Goal: Obtain resource: Download file/media

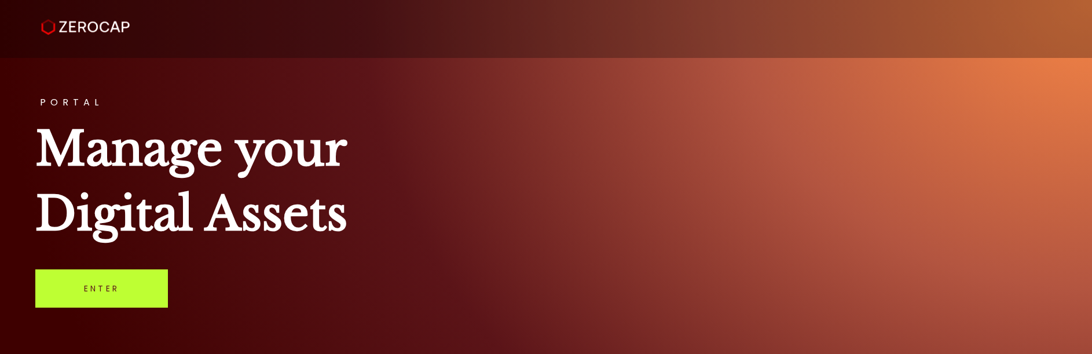
click at [119, 300] on link "Enter" at bounding box center [101, 288] width 133 height 38
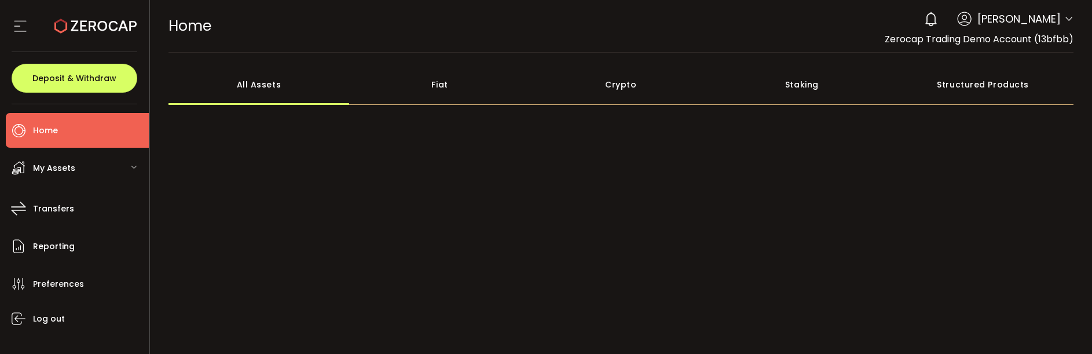
click at [79, 170] on div "My Assets" at bounding box center [77, 168] width 143 height 35
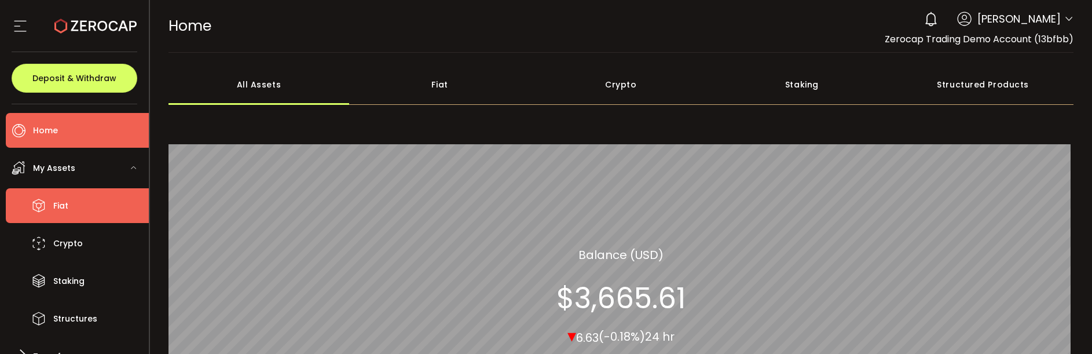
click at [102, 215] on li "Fiat" at bounding box center [77, 205] width 143 height 35
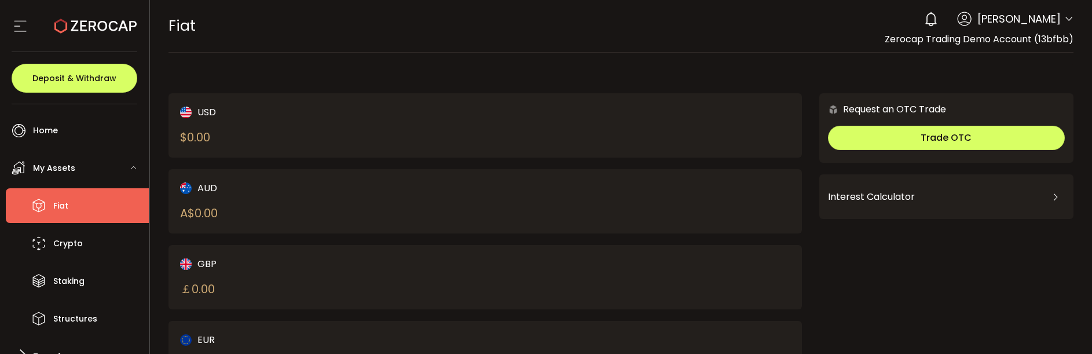
click at [1038, 27] on div "0 [PERSON_NAME] Account Zerocap Trading Demo Account (13bfbb) [PERSON_NAME] (75…" at bounding box center [995, 18] width 155 height 25
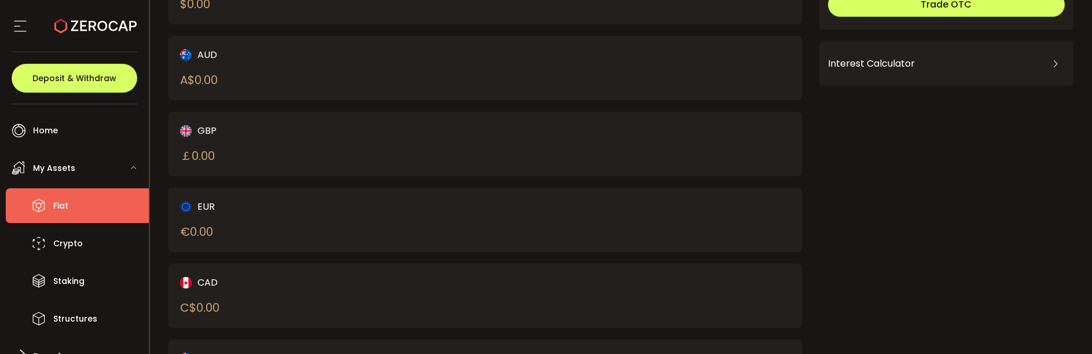
scroll to position [214, 0]
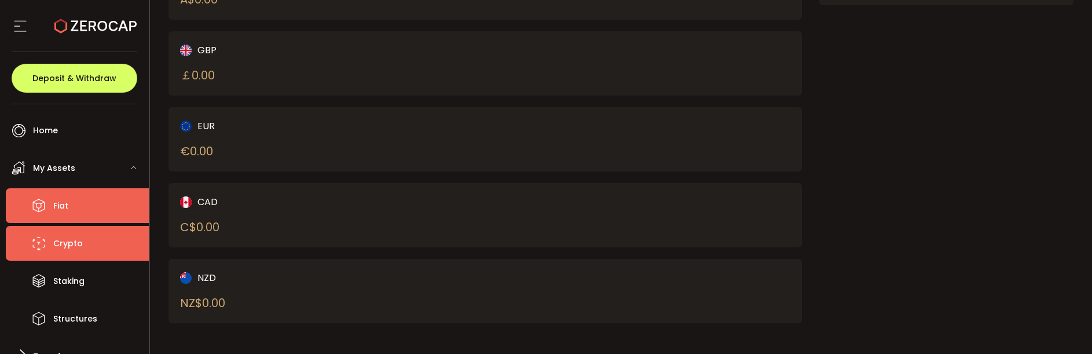
click at [91, 249] on li "Crypto" at bounding box center [77, 243] width 143 height 35
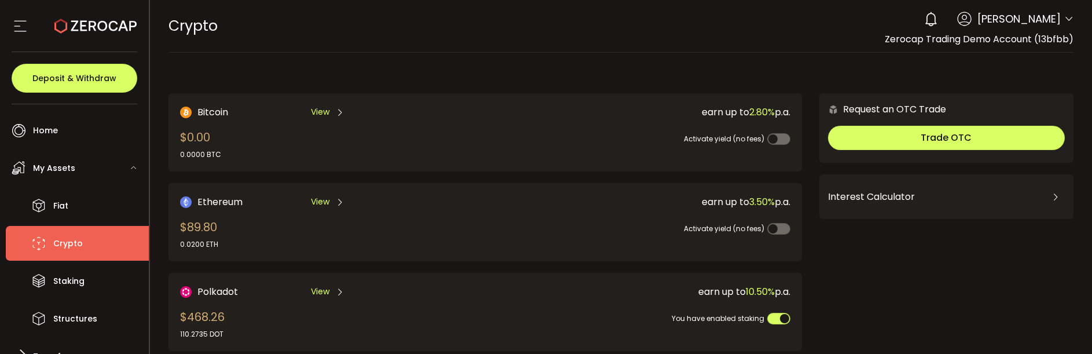
click at [772, 135] on span at bounding box center [778, 139] width 23 height 12
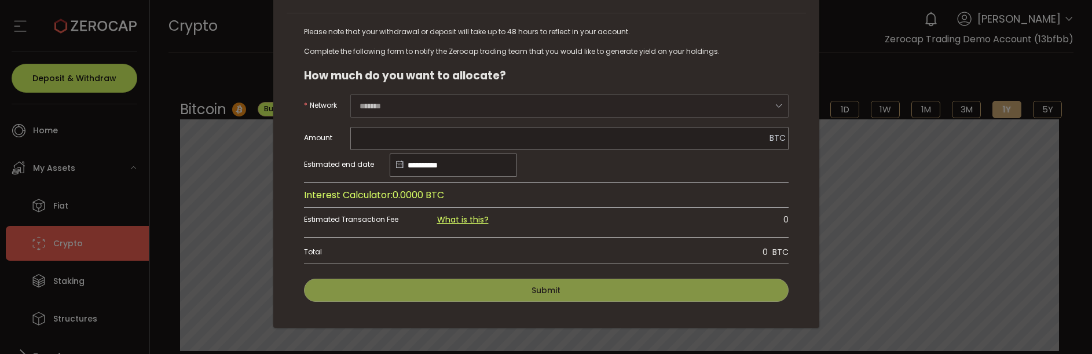
scroll to position [28, 0]
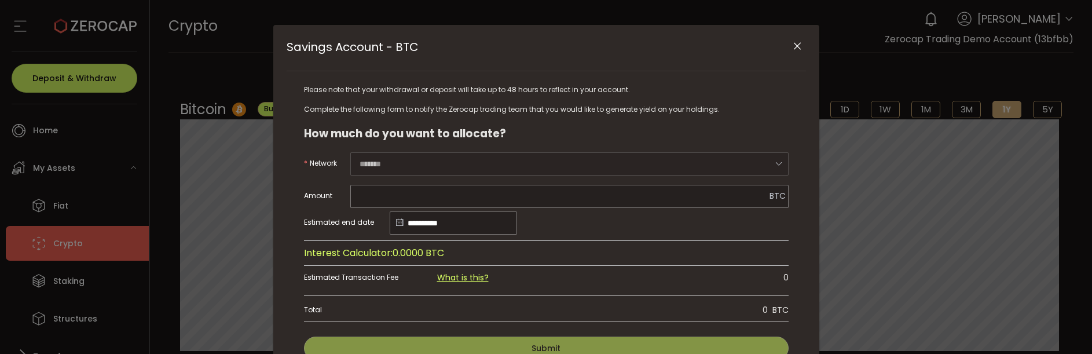
click at [792, 41] on icon "Close" at bounding box center [797, 47] width 12 height 12
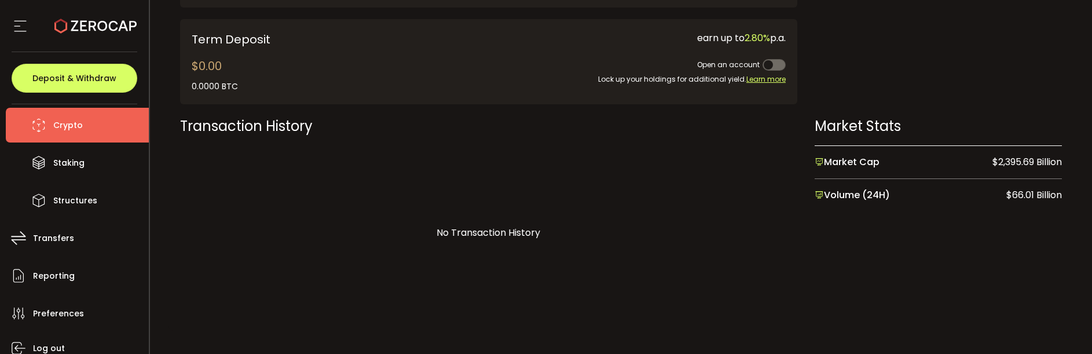
scroll to position [166, 0]
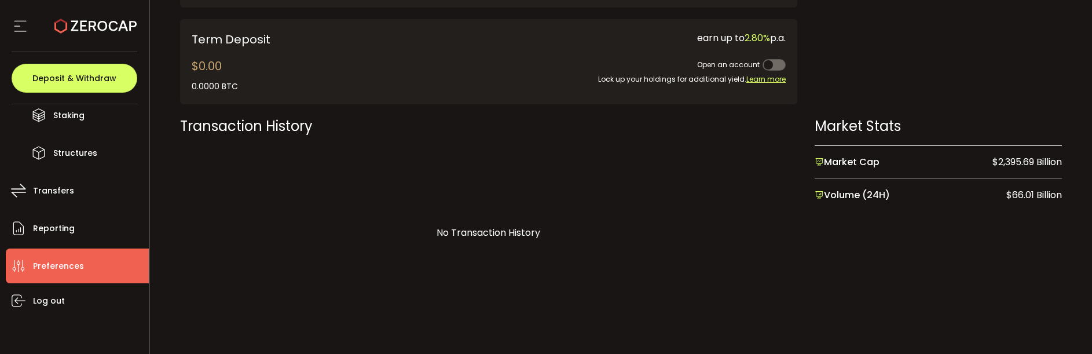
click at [101, 261] on li "Preferences" at bounding box center [77, 265] width 143 height 35
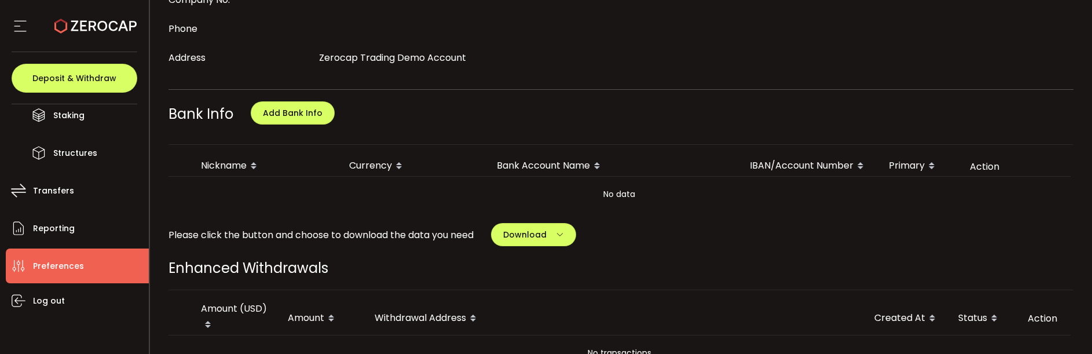
scroll to position [506, 0]
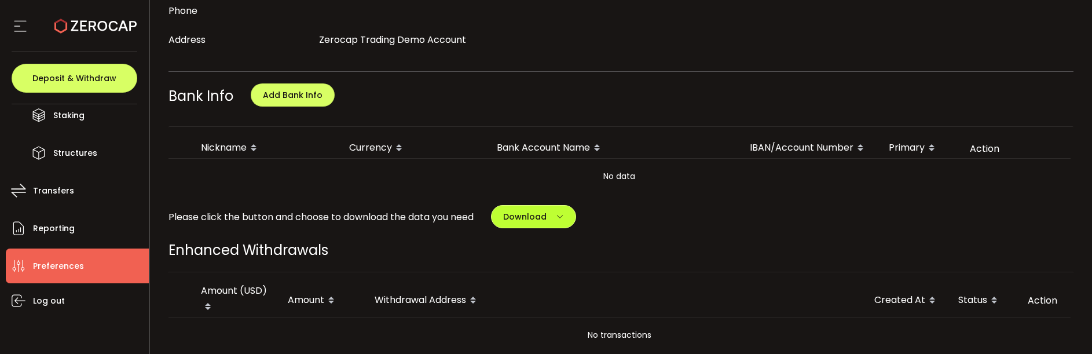
click at [551, 205] on button "Download" at bounding box center [533, 216] width 85 height 23
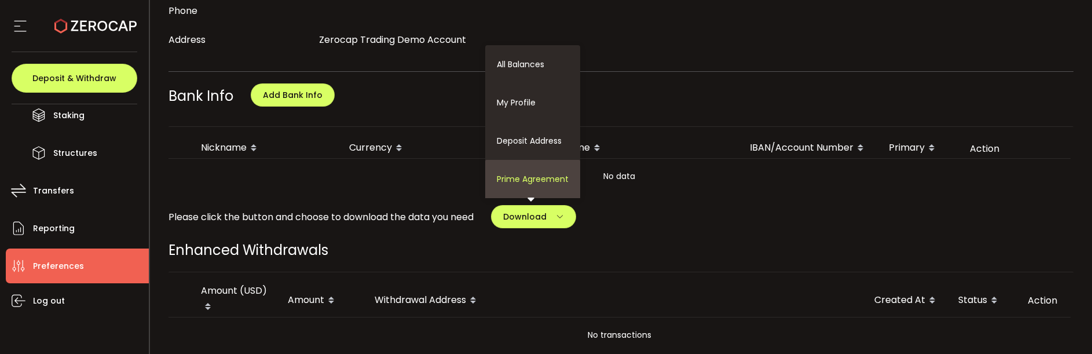
click at [549, 176] on li "Prime Agreement" at bounding box center [532, 179] width 95 height 38
